Goal: Transaction & Acquisition: Purchase product/service

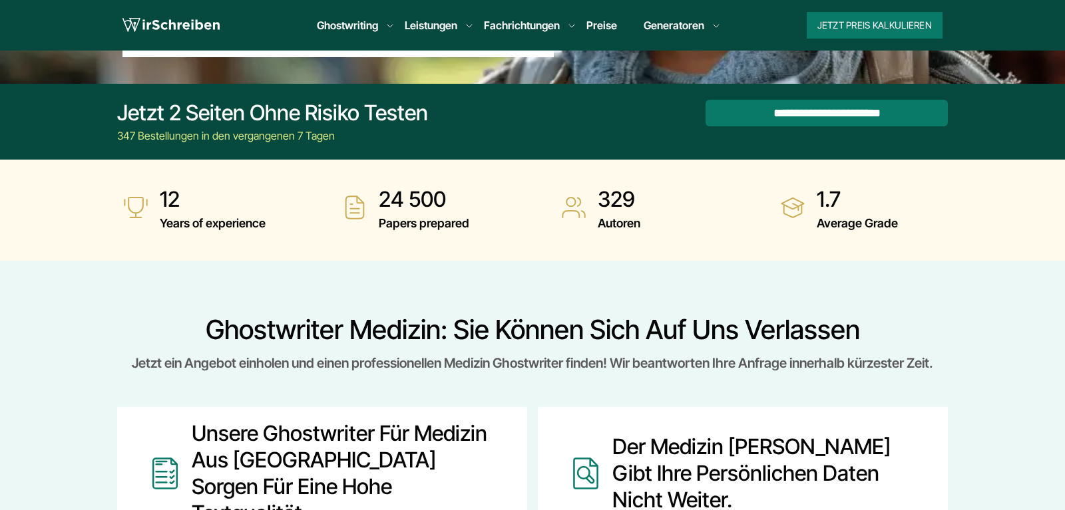
scroll to position [426, 0]
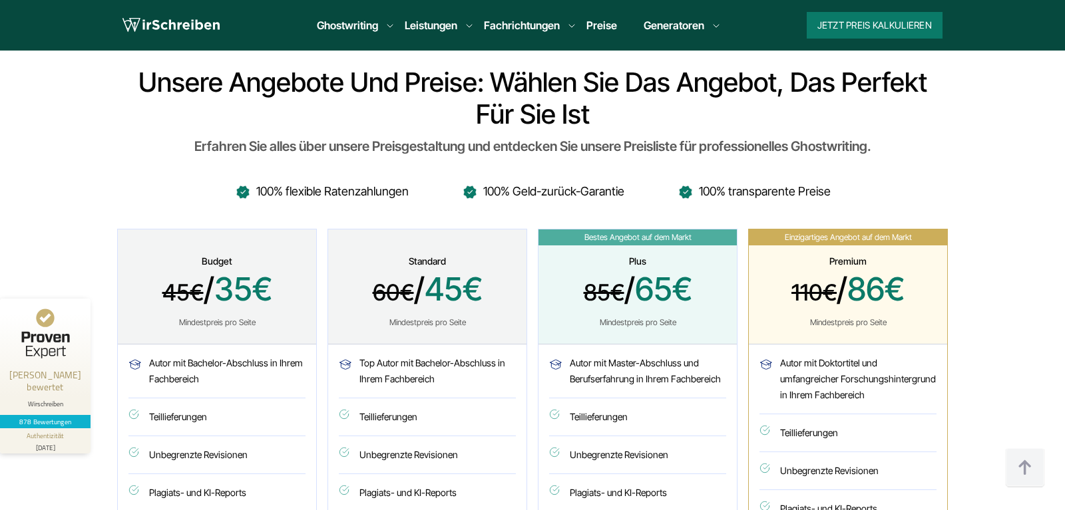
scroll to position [3801, 0]
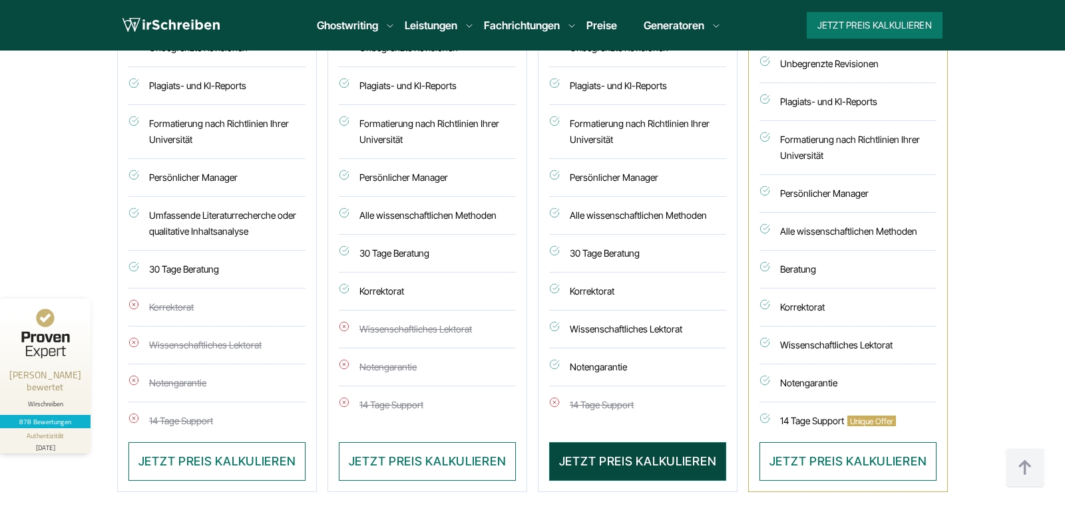
click at [645, 442] on button "JETZT PREIS KALKULIEREN" at bounding box center [637, 461] width 177 height 39
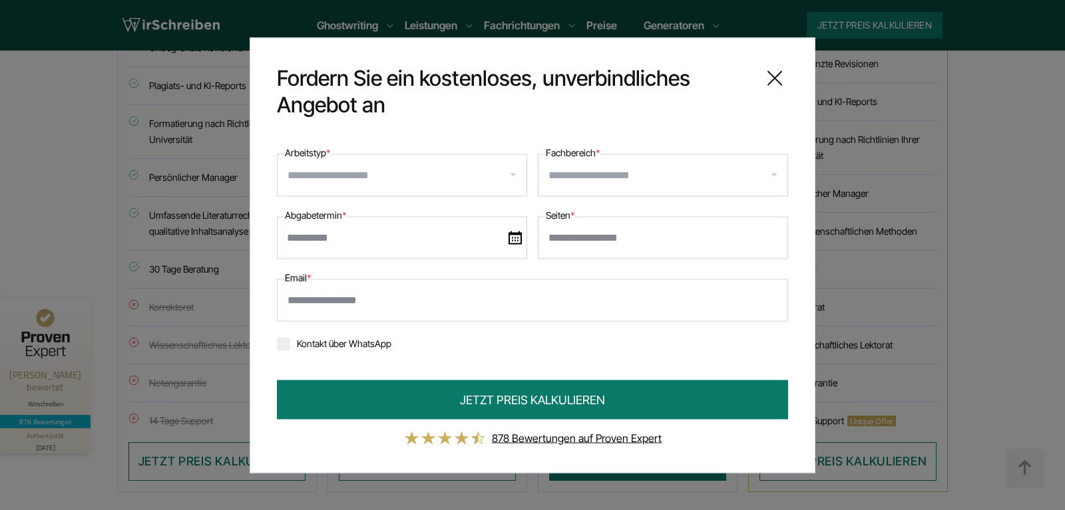
click at [515, 172] on input "Arbeitstyp *" at bounding box center [406, 174] width 239 height 21
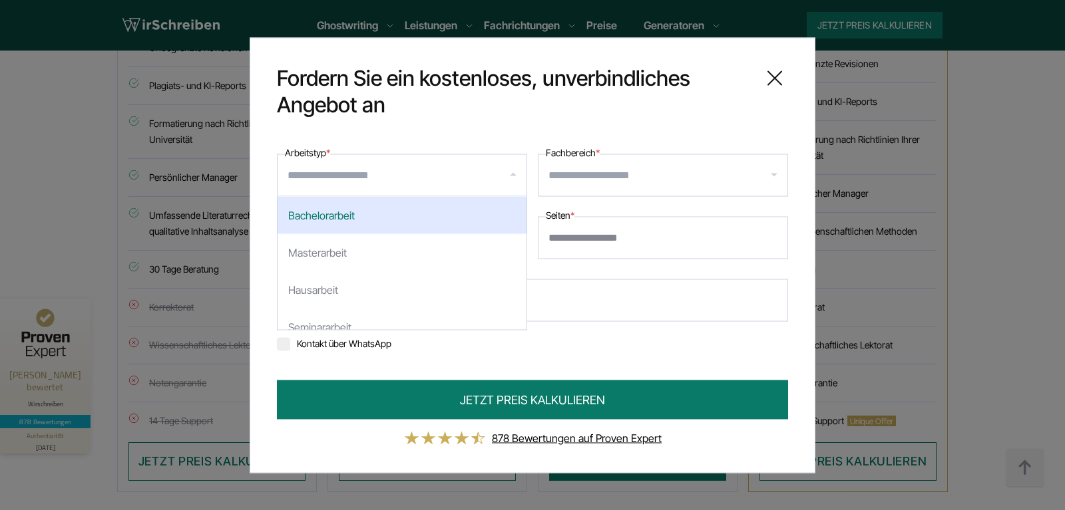
click at [391, 217] on div "Bachelorarbeit" at bounding box center [401, 214] width 249 height 37
select select "**"
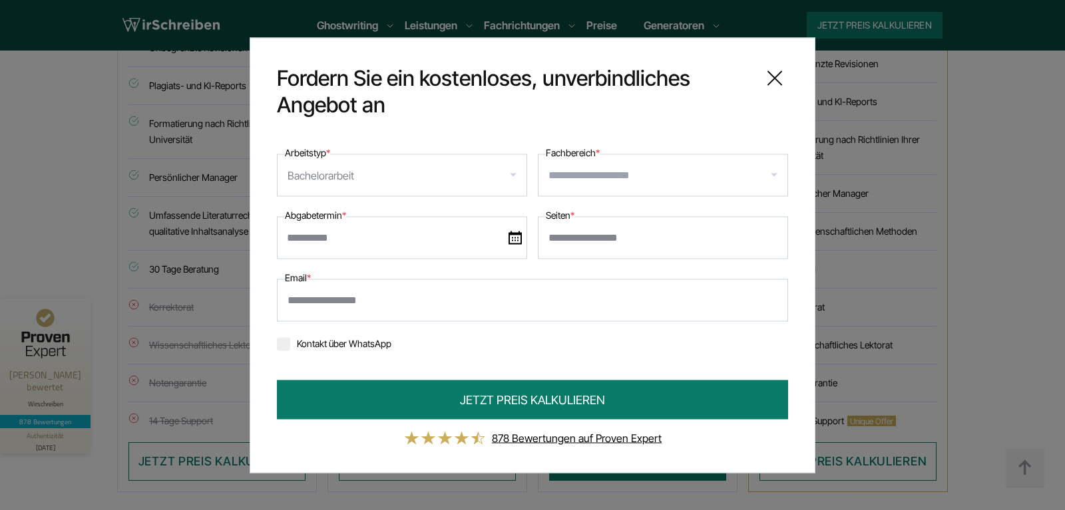
click at [779, 169] on input "Fachbereich *" at bounding box center [667, 174] width 239 height 21
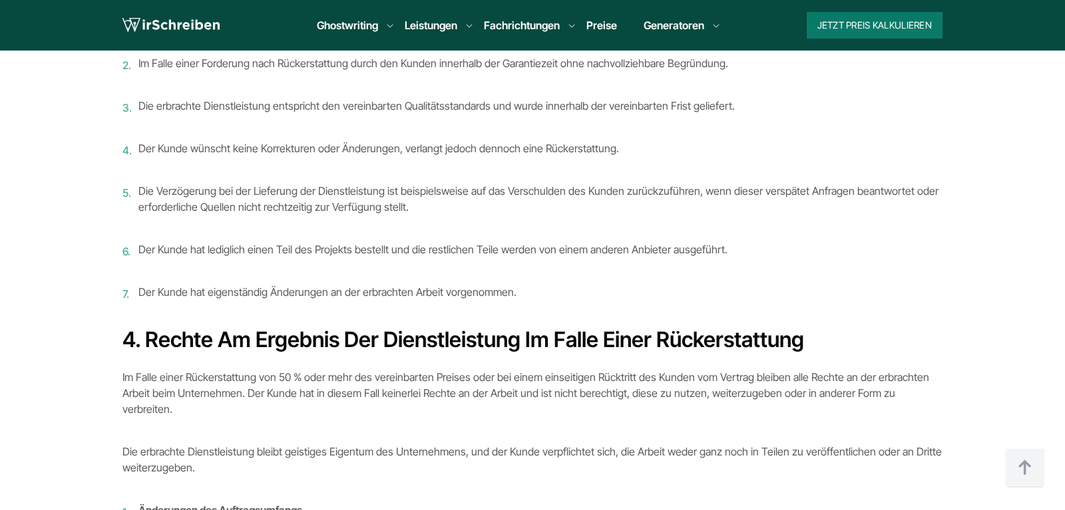
scroll to position [1154, 0]
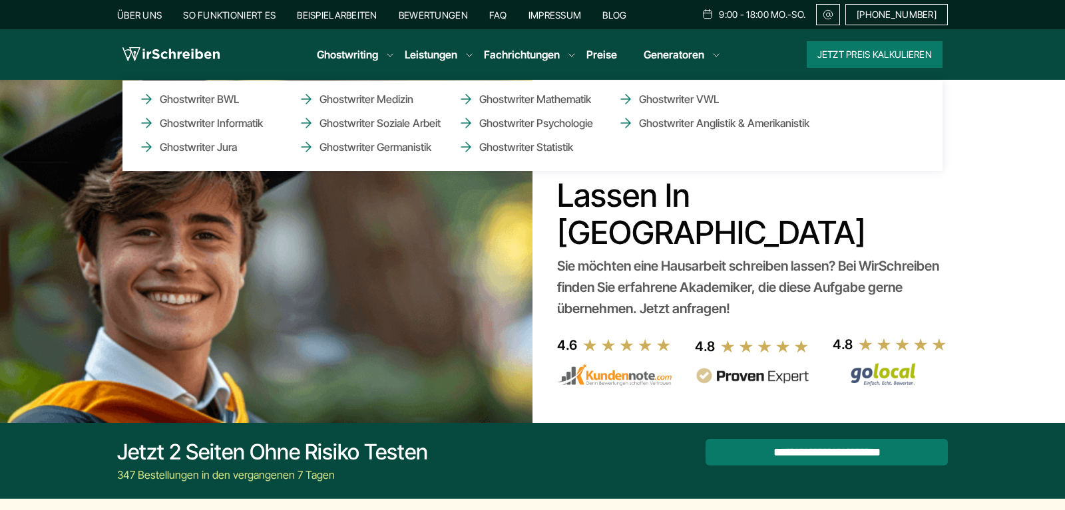
click at [560, 52] on li "Fachrichtungen Ghostwriter BWL Ghostwriter Informatik Ghostwriter Jura Ghostwri…" at bounding box center [522, 55] width 76 height 16
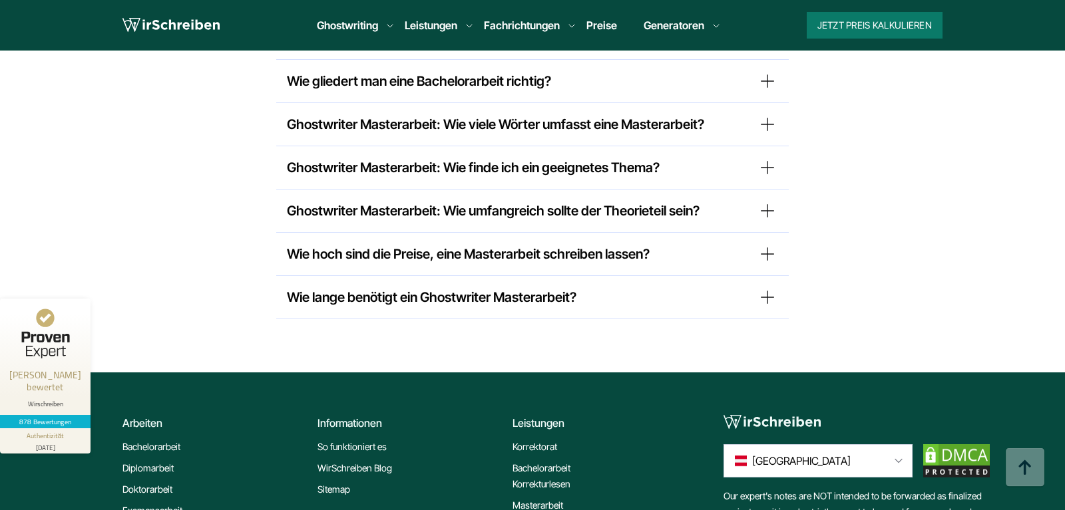
scroll to position [11376, 0]
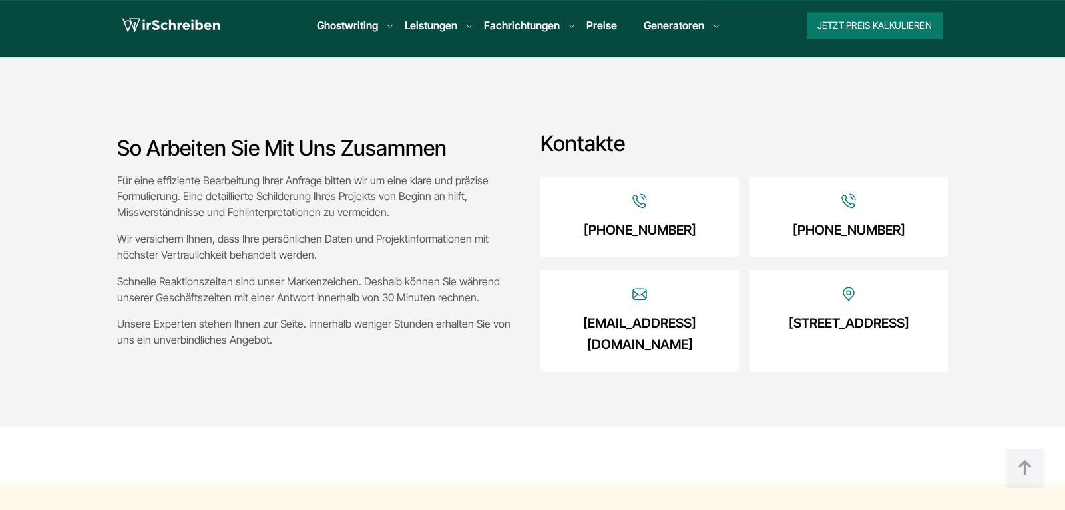
scroll to position [271, 0]
